Goal: Task Accomplishment & Management: Complete application form

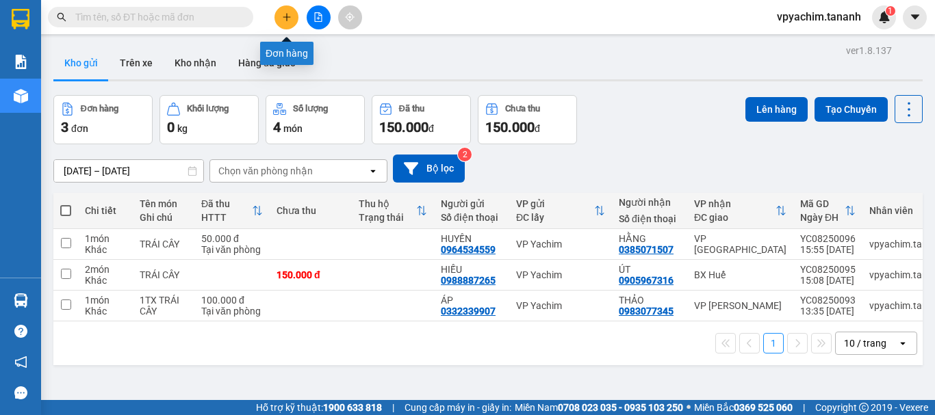
click at [287, 17] on icon "plus" at bounding box center [287, 16] width 8 height 1
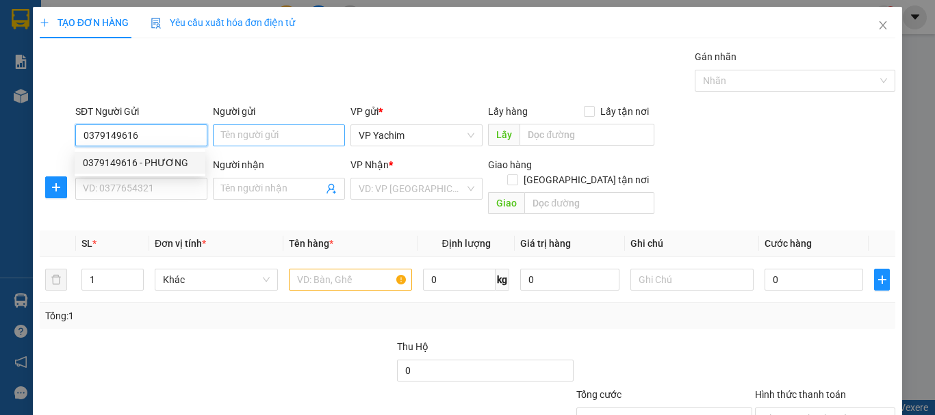
type input "0379149616"
click at [283, 133] on input "Người gửi" at bounding box center [279, 136] width 132 height 22
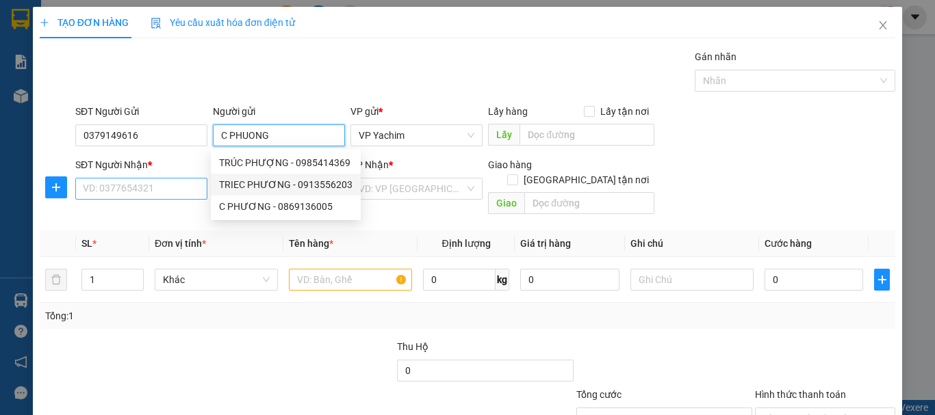
type input "C PHUONG"
click at [160, 188] on input "SĐT Người Nhận *" at bounding box center [141, 189] width 132 height 22
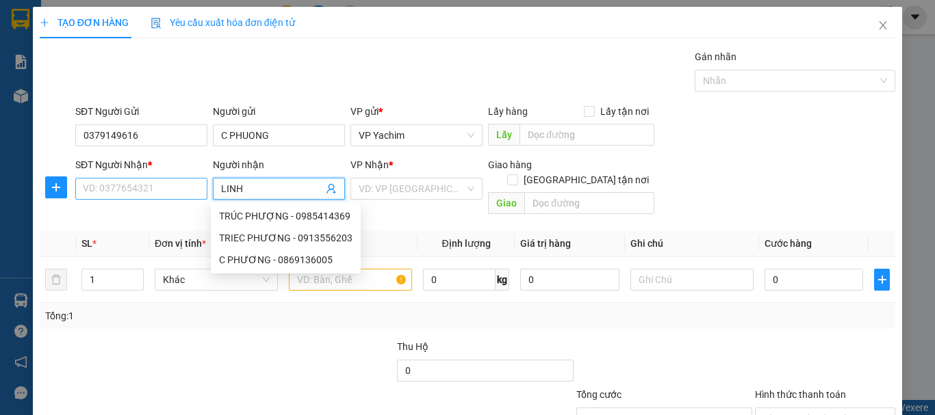
type input "LINH"
click at [160, 188] on input "SĐT Người Nhận *" at bounding box center [141, 189] width 132 height 22
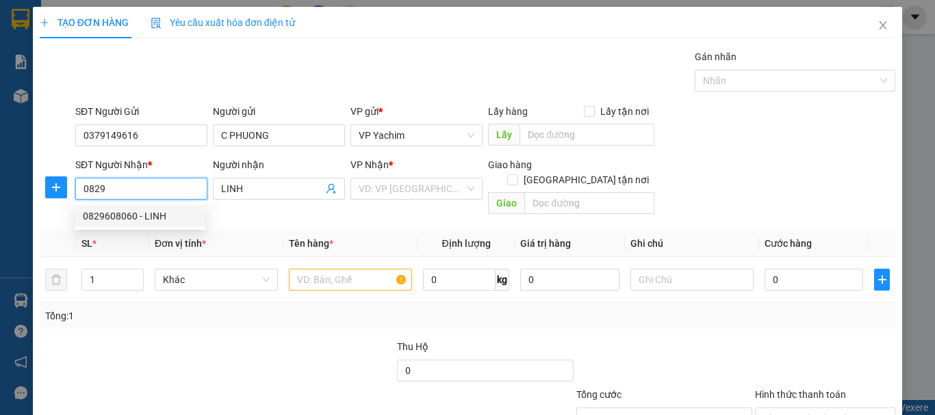
click at [153, 218] on div "0829608060 - LINH" at bounding box center [140, 216] width 114 height 15
type input "0829608060"
type input "LINH"
type input "120.000"
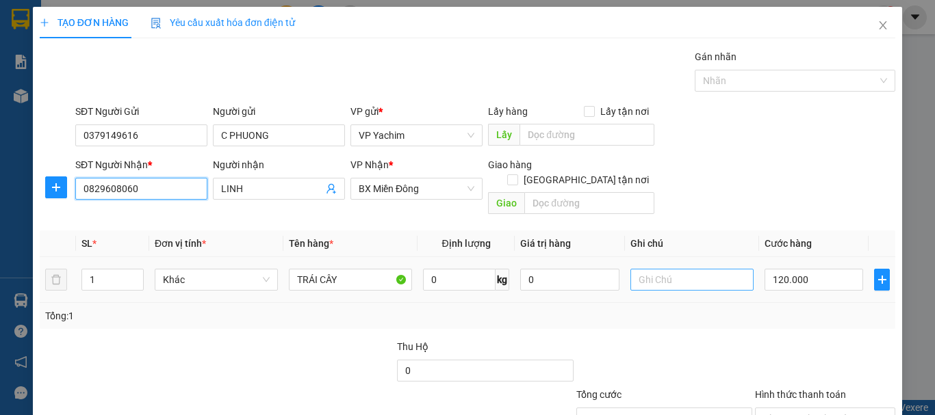
type input "0829608060"
click at [663, 269] on input "text" at bounding box center [691, 280] width 123 height 22
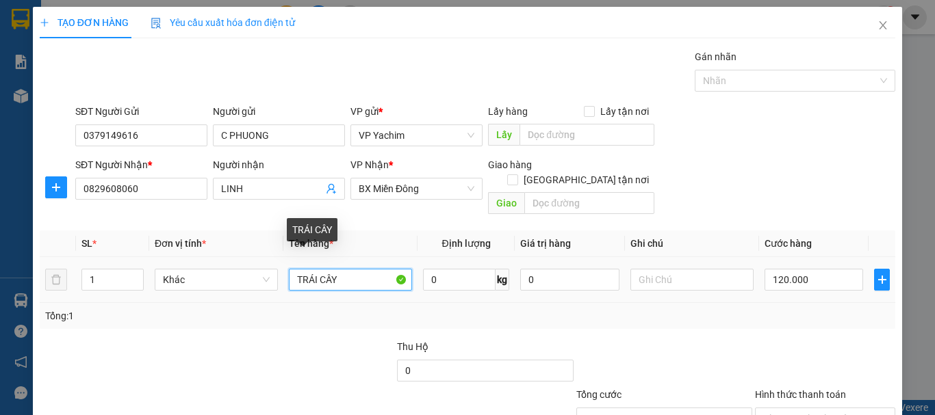
drag, startPoint x: 344, startPoint y: 261, endPoint x: 232, endPoint y: 251, distance: 112.6
click at [232, 257] on tr "1 Khác TRÁI CÂY 0 kg 0 120.000" at bounding box center [467, 280] width 855 height 46
type input "DO AN"
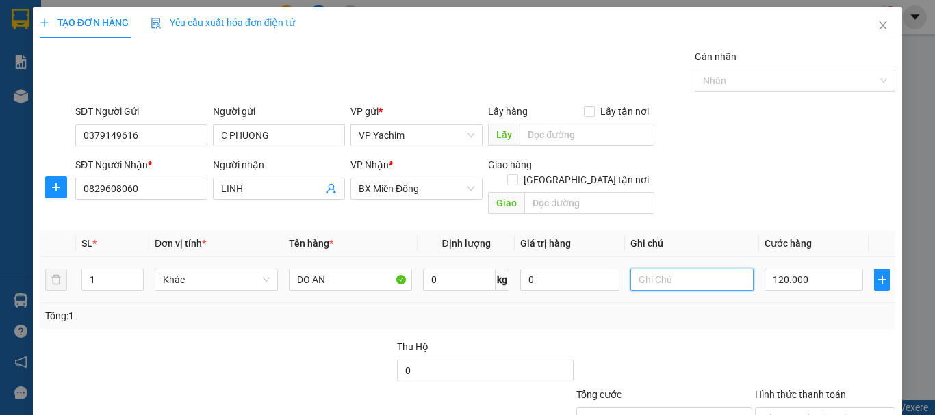
click at [658, 269] on input "text" at bounding box center [691, 280] width 123 height 22
drag, startPoint x: 658, startPoint y: 268, endPoint x: 480, endPoint y: 268, distance: 177.2
click at [481, 268] on tr "1 Khác DO AN 0 kg 0 60 120.000" at bounding box center [467, 280] width 855 height 46
type input "TM"
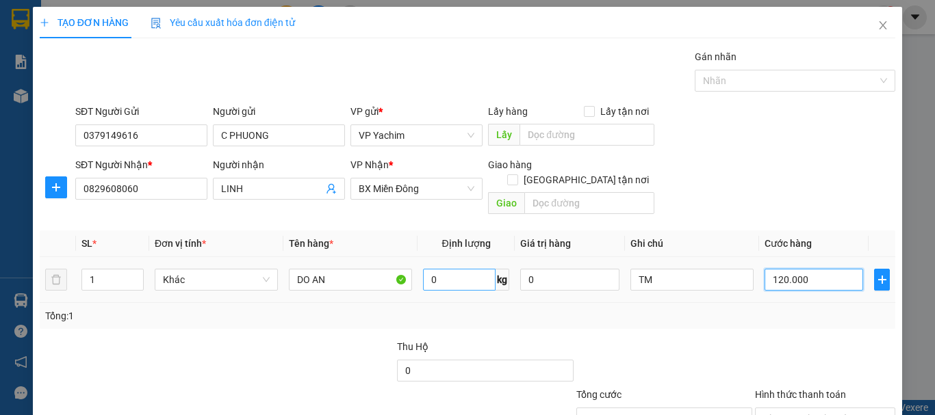
type input "6"
type input "60"
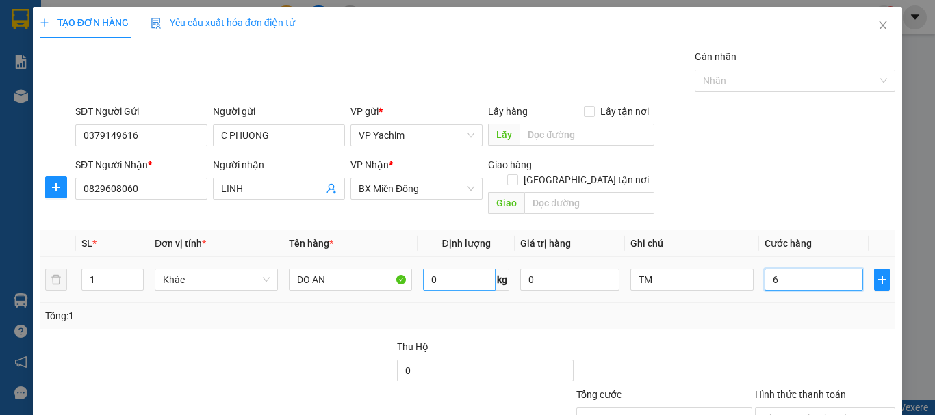
type input "60"
type input "600"
type input "6.000"
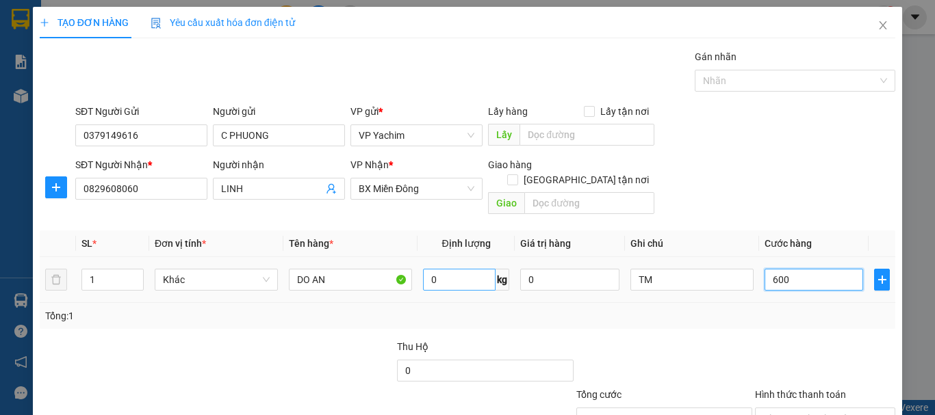
type input "6.000"
type input "60.000"
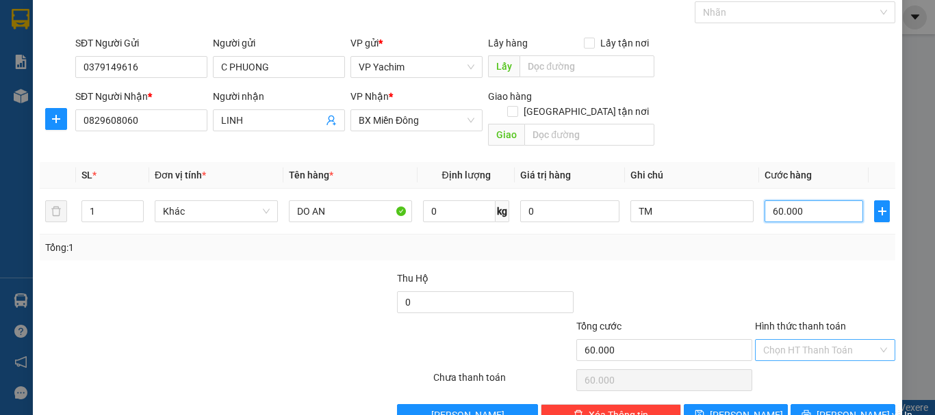
type input "60.000"
click at [799, 340] on input "Hình thức thanh toán" at bounding box center [820, 350] width 114 height 21
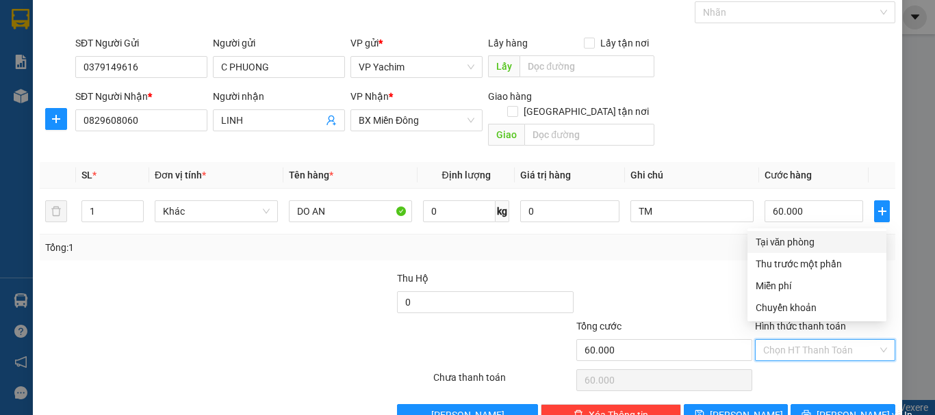
click at [795, 244] on div "Tại văn phòng" at bounding box center [816, 242] width 122 height 15
type input "0"
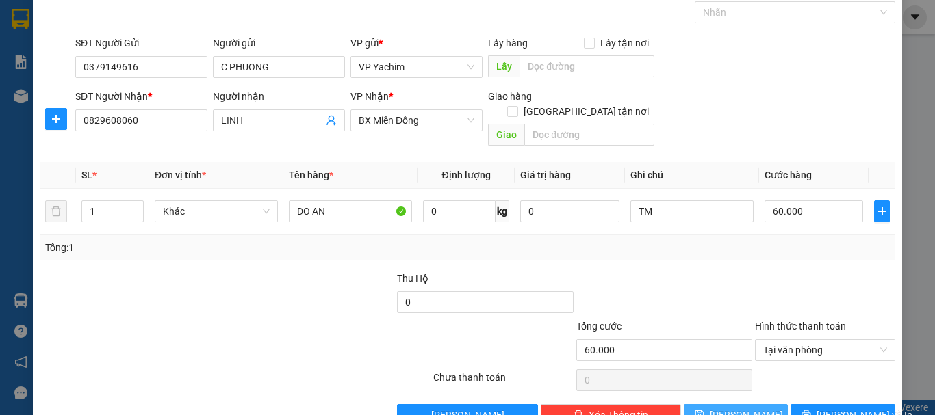
click at [753, 404] on button "[PERSON_NAME]" at bounding box center [736, 415] width 105 height 22
type input "0"
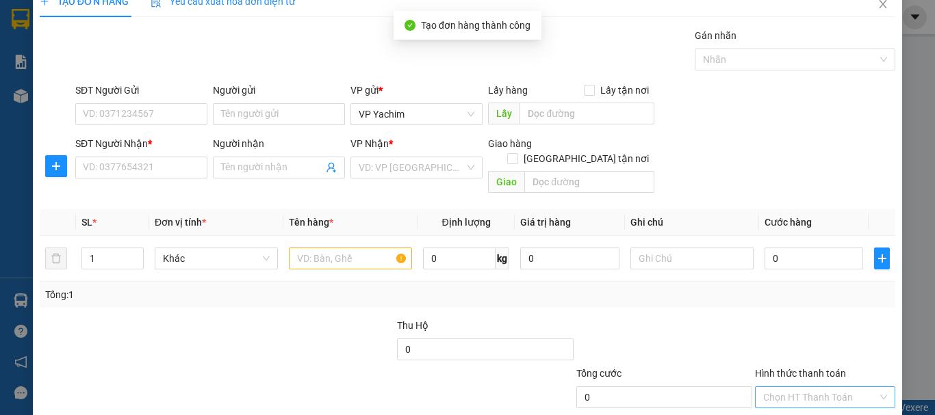
scroll to position [0, 0]
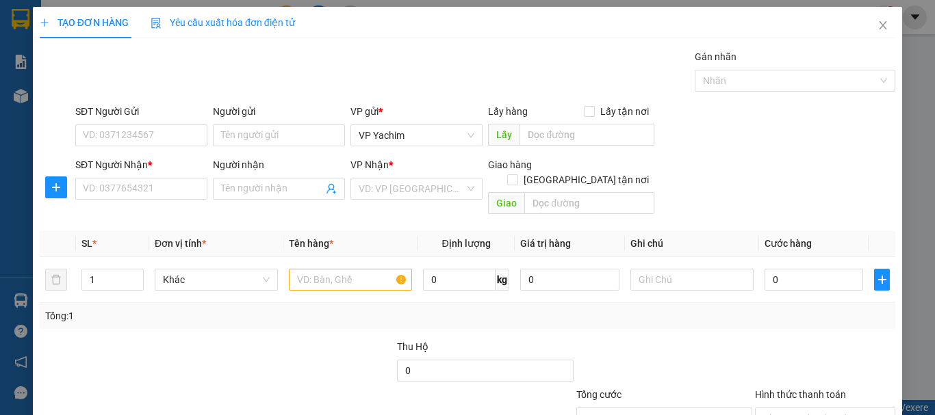
click at [373, 313] on div "Tổng: 1" at bounding box center [467, 316] width 855 height 26
click at [877, 27] on icon "close" at bounding box center [882, 25] width 11 height 11
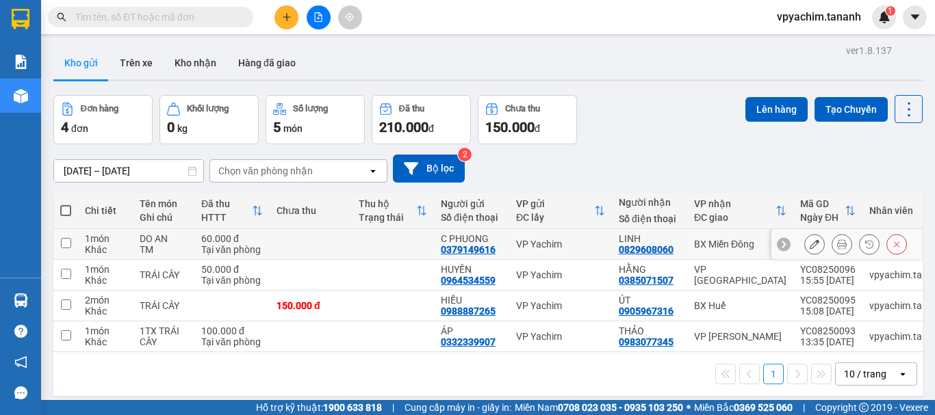
click at [67, 244] on input "checkbox" at bounding box center [66, 243] width 10 height 10
checkbox input "true"
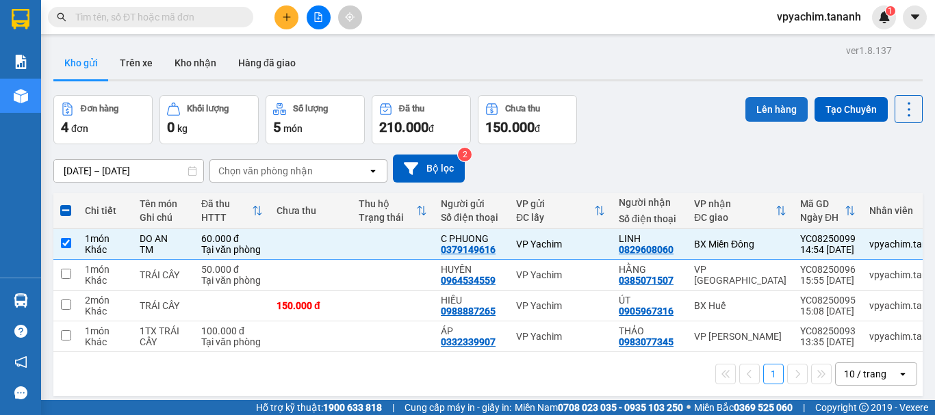
click at [761, 105] on button "Lên hàng" at bounding box center [776, 109] width 62 height 25
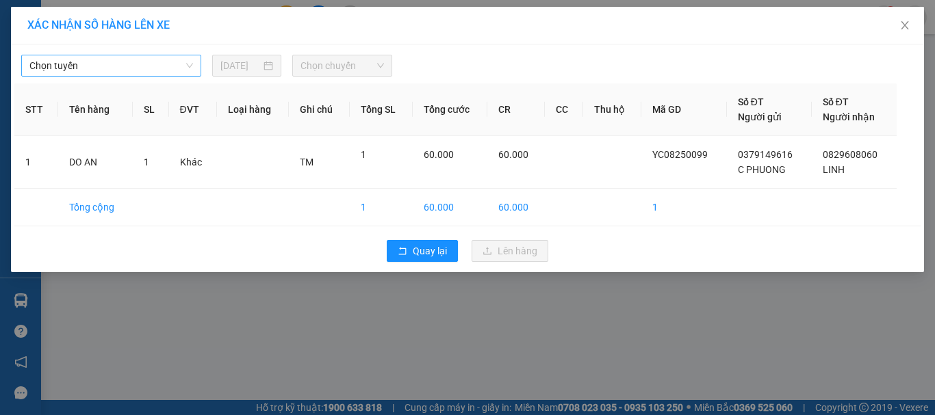
click at [180, 67] on span "Chọn tuyến" at bounding box center [111, 65] width 164 height 21
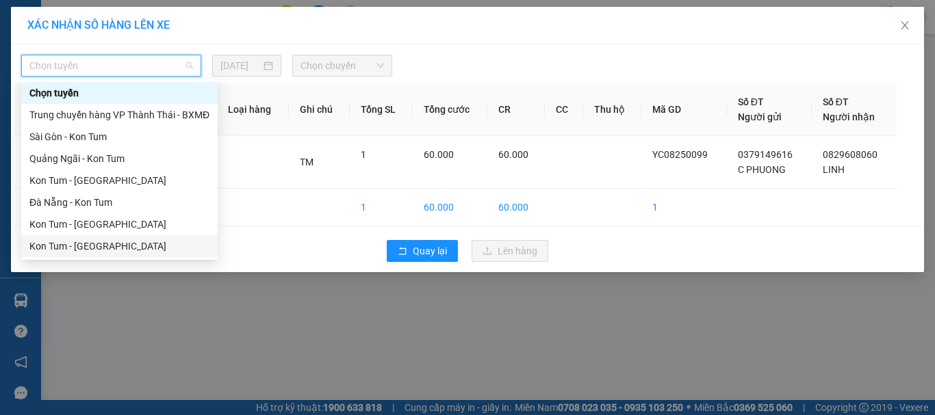
click at [119, 246] on div "Kon Tum - [GEOGRAPHIC_DATA]" at bounding box center [119, 246] width 180 height 15
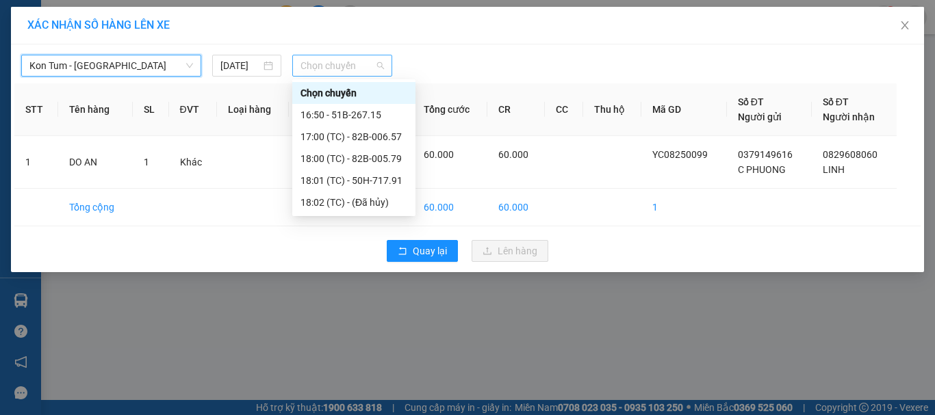
click at [313, 66] on span "Chọn chuyến" at bounding box center [342, 65] width 84 height 21
click at [364, 131] on div "17:00 (TC) - 82B-006.57" at bounding box center [353, 136] width 107 height 15
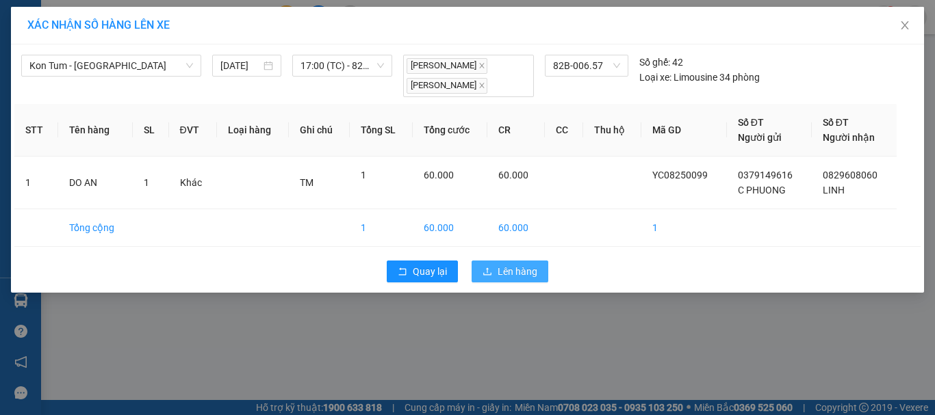
click at [506, 273] on span "Lên hàng" at bounding box center [517, 271] width 40 height 15
